Goal: Information Seeking & Learning: Learn about a topic

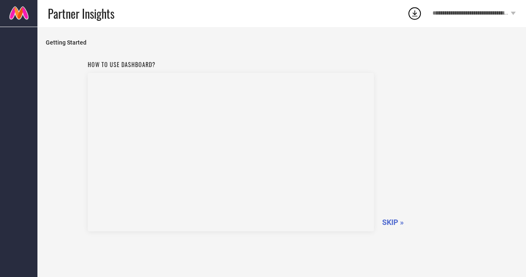
click at [394, 222] on span "SKIP »" at bounding box center [393, 221] width 22 height 9
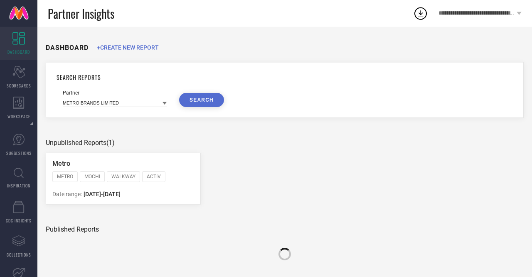
click at [165, 103] on icon at bounding box center [165, 103] width 4 height 3
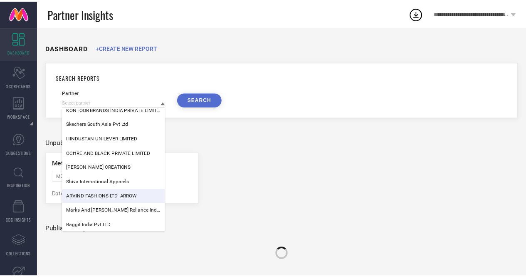
scroll to position [818, 0]
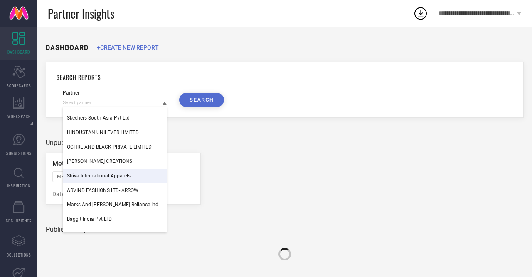
click at [233, 200] on ul "Metro METRO MOCHI WALKWAY ACTIV [PERSON_NAME] FITFLOP HOTMARZZ WALKWAY BY METRO…" at bounding box center [285, 179] width 478 height 52
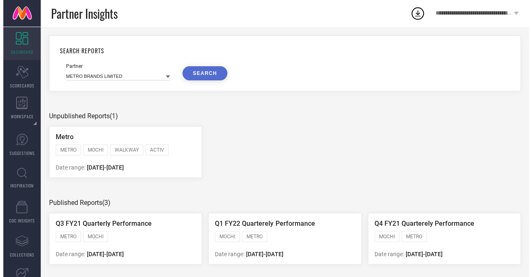
scroll to position [0, 0]
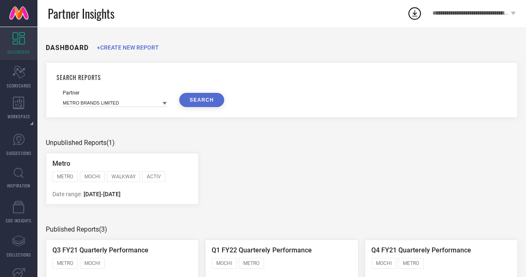
click at [13, 41] on icon at bounding box center [18, 38] width 12 height 12
click at [21, 174] on icon at bounding box center [19, 173] width 10 height 10
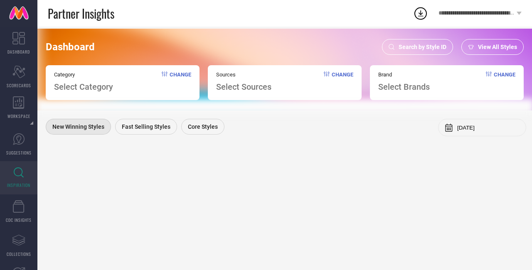
click at [421, 48] on span "Search by Style ID" at bounding box center [423, 47] width 48 height 7
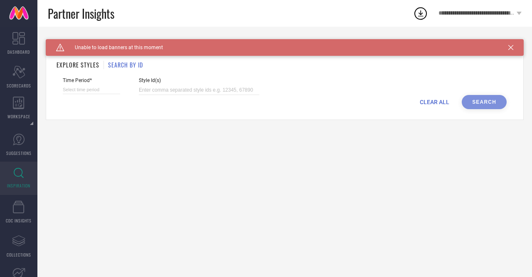
select select "9"
select select "2025"
select select "10"
select select "2025"
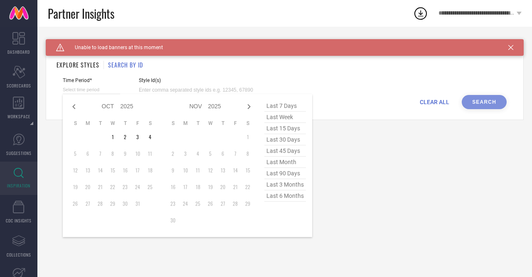
click at [86, 93] on input at bounding box center [91, 89] width 57 height 9
click at [70, 106] on icon at bounding box center [74, 106] width 10 height 10
select select "8"
select select "2025"
select select "9"
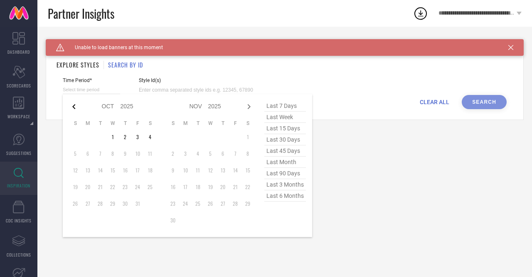
select select "2025"
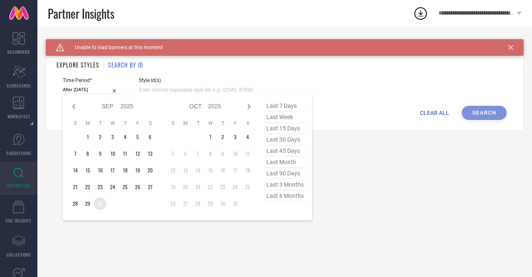
click at [102, 205] on td "30" at bounding box center [100, 203] width 12 height 12
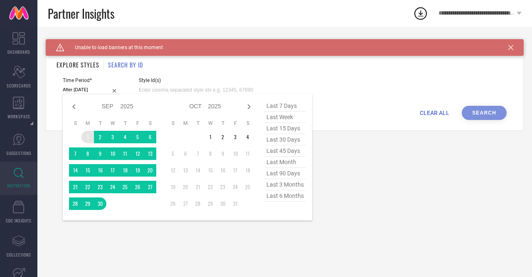
type input "[DATE] to [DATE]"
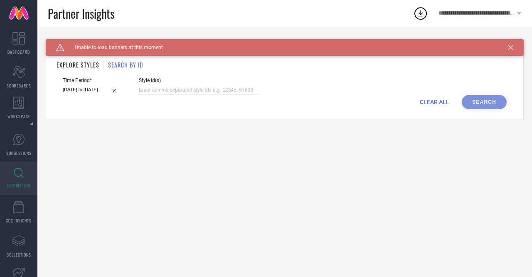
click at [177, 89] on input at bounding box center [199, 90] width 121 height 10
